Goal: Task Accomplishment & Management: Complete application form

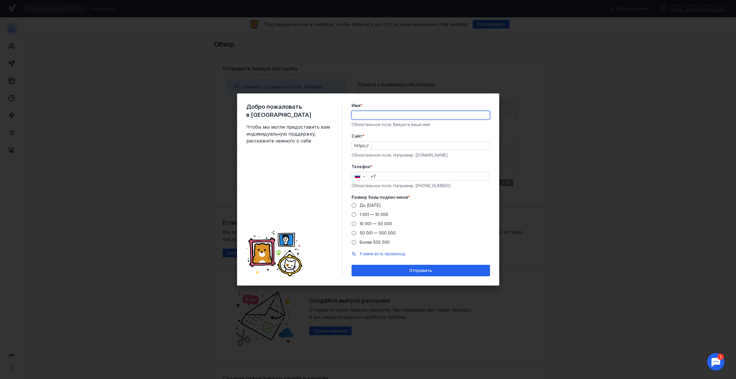
type input "[PERSON_NAME]"
click at [384, 144] on input "Cайт *" at bounding box center [431, 146] width 118 height 8
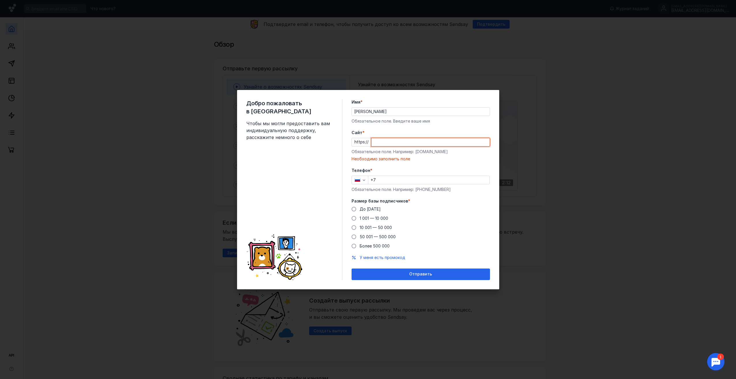
paste input "[DOMAIN_NAME][URL][DOMAIN_NAME]"
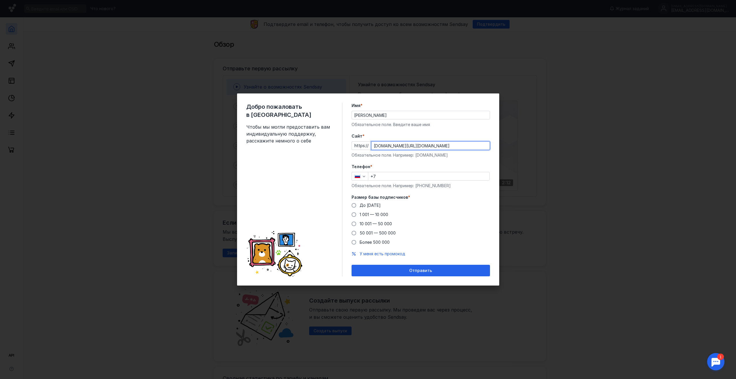
type input "[DOMAIN_NAME][URL][DOMAIN_NAME]"
click at [406, 177] on input "+7" at bounding box center [428, 176] width 121 height 8
type input "[PHONE_NUMBER]"
click at [355, 206] on span at bounding box center [354, 205] width 5 height 5
click at [0, 0] on input "До [DATE]" at bounding box center [0, 0] width 0 height 0
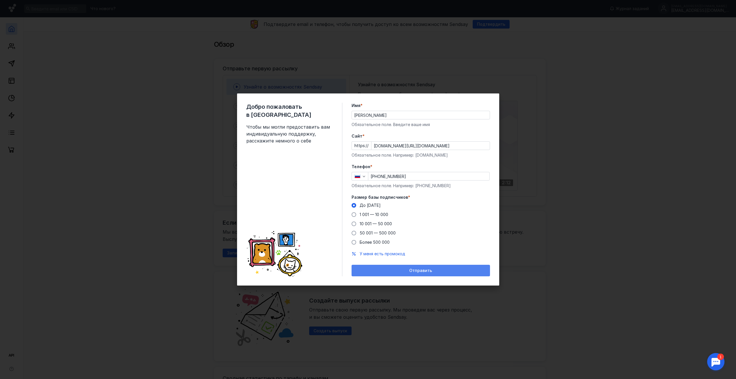
click at [402, 271] on div "Отправить" at bounding box center [421, 270] width 133 height 5
